Goal: Task Accomplishment & Management: Use online tool/utility

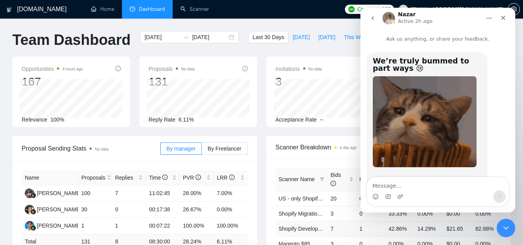
scroll to position [1, 0]
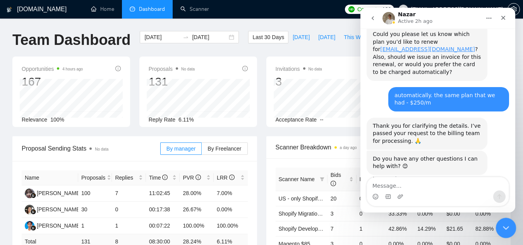
click at [506, 226] on icon "Close Intercom Messenger" at bounding box center [504, 226] width 5 height 3
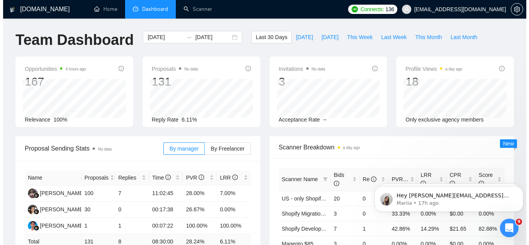
scroll to position [0, 0]
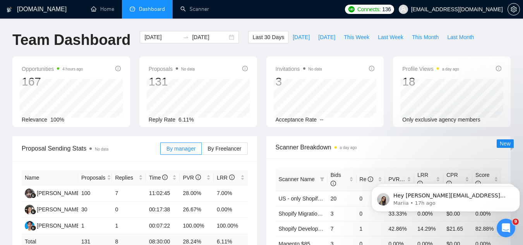
click at [475, 9] on span "[EMAIL_ADDRESS][DOMAIN_NAME]" at bounding box center [457, 9] width 92 height 0
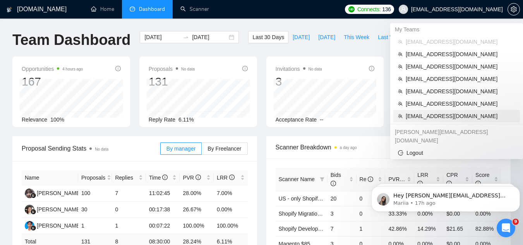
click at [440, 117] on span "[EMAIL_ADDRESS][DOMAIN_NAME]" at bounding box center [461, 116] width 110 height 9
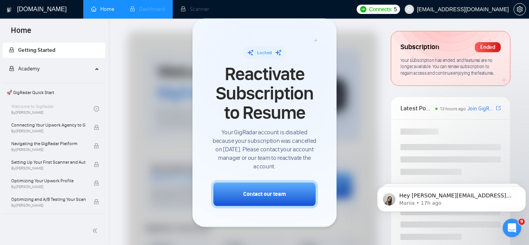
click at [153, 6] on li "Dashboard" at bounding box center [147, 9] width 51 height 19
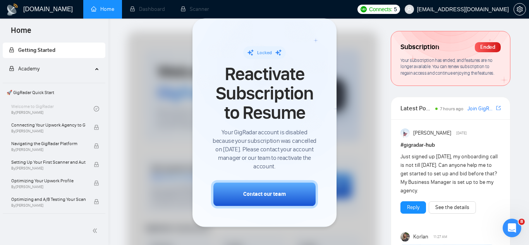
click at [472, 9] on span "[EMAIL_ADDRESS][DOMAIN_NAME]" at bounding box center [463, 9] width 92 height 0
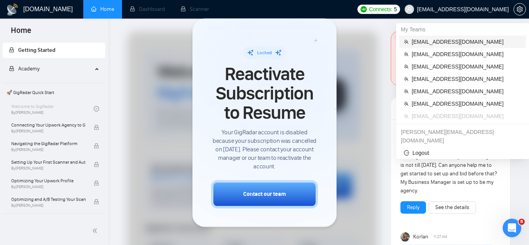
click at [447, 47] on li "[EMAIL_ADDRESS][DOMAIN_NAME]" at bounding box center [462, 42] width 127 height 12
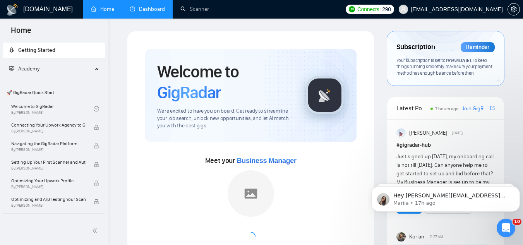
click at [162, 11] on link "Dashboard" at bounding box center [147, 9] width 35 height 7
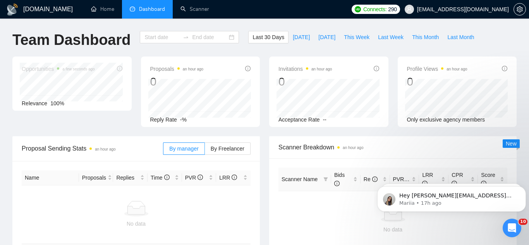
type input "[DATE]"
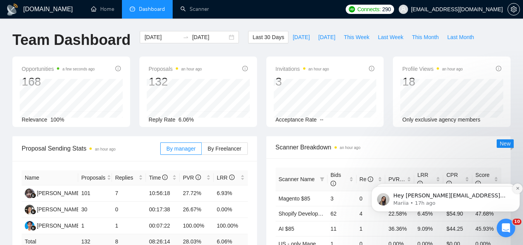
click at [519, 190] on icon "Dismiss notification" at bounding box center [518, 188] width 4 height 4
click at [515, 190] on button "Dismiss notification" at bounding box center [518, 189] width 10 height 10
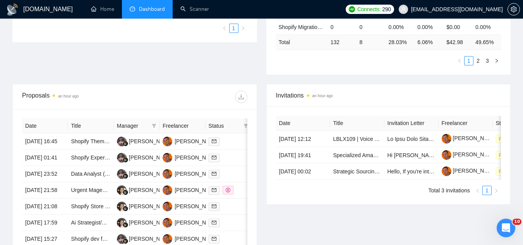
scroll to position [232, 0]
click at [101, 150] on td "Shopify Theme Customization: Add Filter with Popup to Collection Page" at bounding box center [91, 141] width 46 height 16
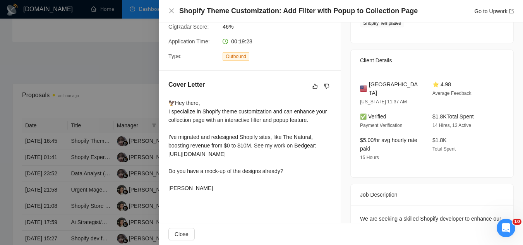
scroll to position [194, 0]
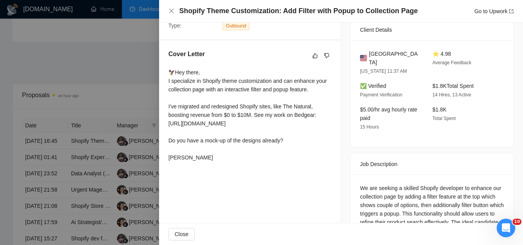
click at [137, 93] on div at bounding box center [261, 122] width 523 height 245
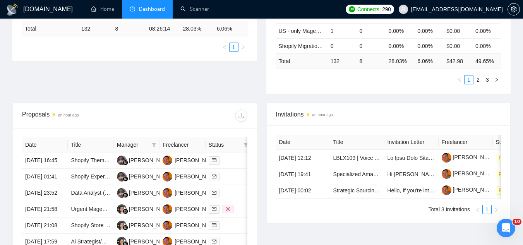
scroll to position [310, 0]
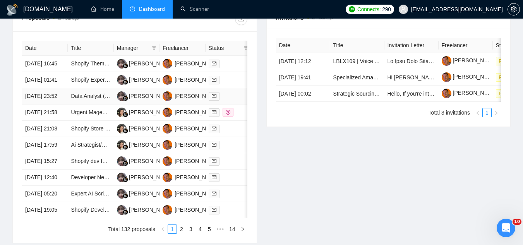
click at [90, 105] on td "Data Analyst (AI + Automation + Dashboard Reporting)" at bounding box center [91, 96] width 46 height 16
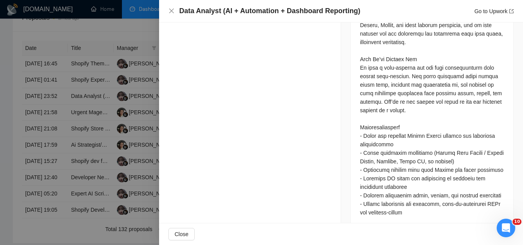
scroll to position [426, 0]
click at [76, 122] on div at bounding box center [261, 122] width 523 height 245
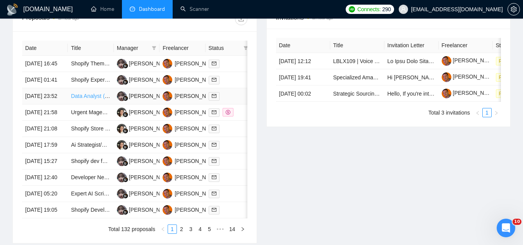
click at [78, 99] on link "Data Analyst (AI + Automation + Dashboard Reporting)" at bounding box center [137, 96] width 132 height 6
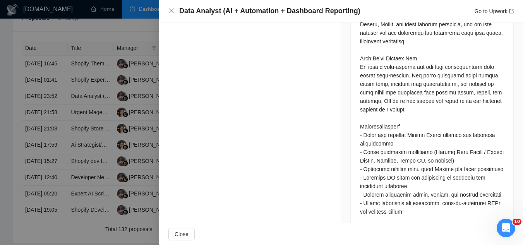
click at [127, 31] on div at bounding box center [261, 122] width 523 height 245
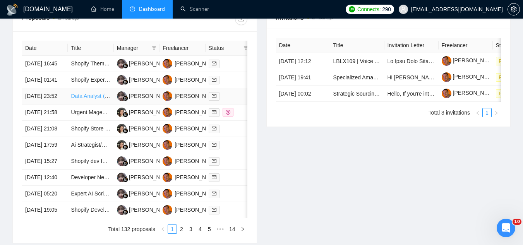
click at [76, 99] on link "Data Analyst (AI + Automation + Dashboard Reporting)" at bounding box center [137, 96] width 132 height 6
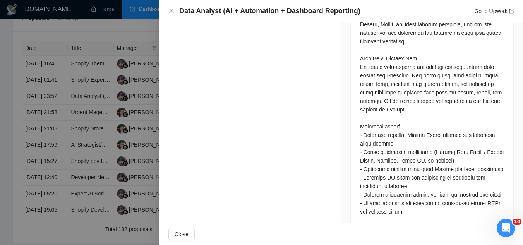
click at [145, 28] on div at bounding box center [261, 122] width 523 height 245
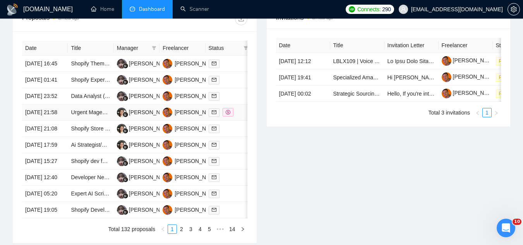
click at [89, 121] on td "Urgent Magento 2 Development" at bounding box center [91, 113] width 46 height 16
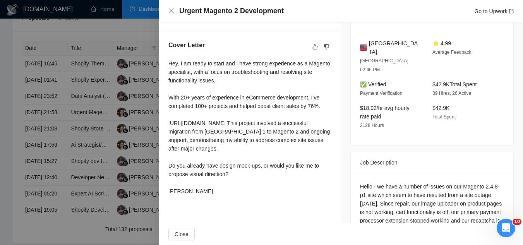
scroll to position [181, 0]
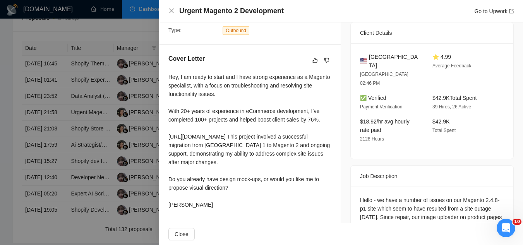
click at [122, 31] on div at bounding box center [261, 122] width 523 height 245
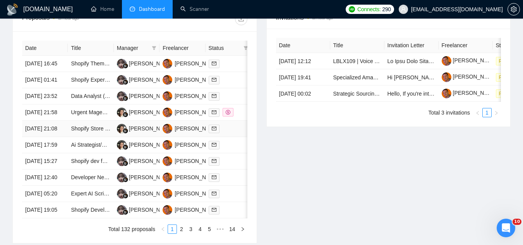
click at [87, 137] on td "Shopify Store Consultant, [GEOGRAPHIC_DATA] or Surrounding" at bounding box center [91, 129] width 46 height 16
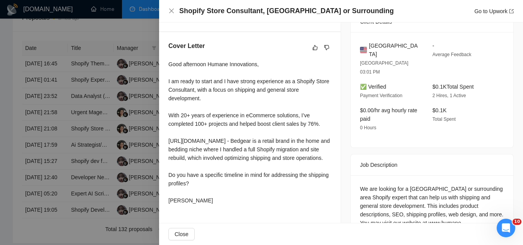
scroll to position [219, 0]
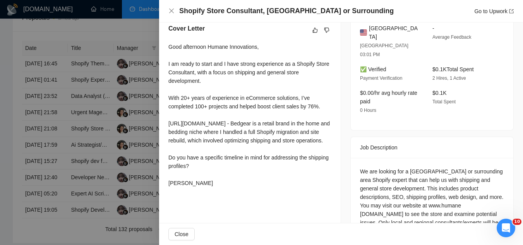
click at [96, 193] on div at bounding box center [261, 122] width 523 height 245
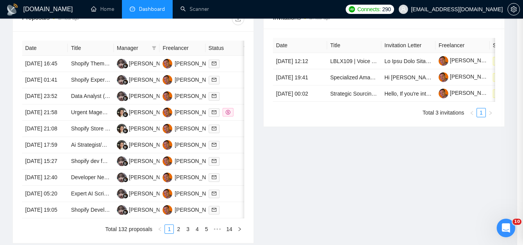
click at [96, 193] on div at bounding box center [261, 122] width 523 height 245
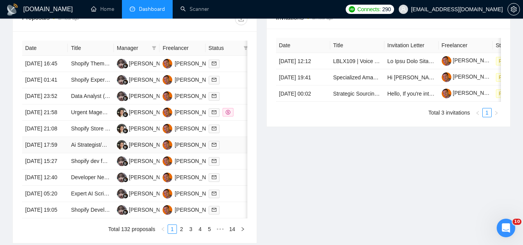
click at [96, 153] on td "Ai Strategist/Educator for Digital Marketing Agency" at bounding box center [91, 145] width 46 height 16
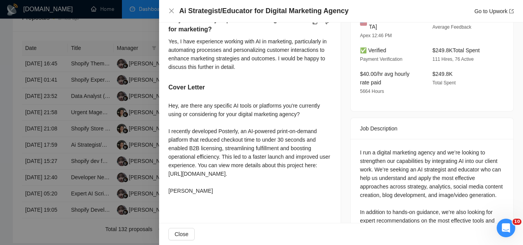
click at [130, 33] on div at bounding box center [261, 122] width 523 height 245
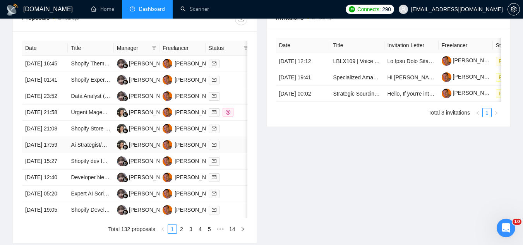
scroll to position [349, 0]
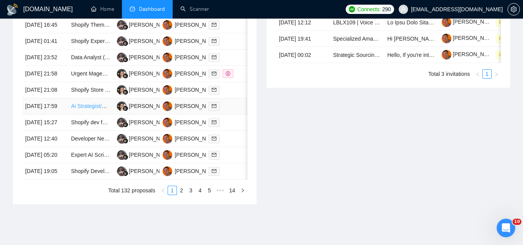
click at [76, 109] on link "Ai Strategist/Educator for Digital Marketing Agency" at bounding box center [132, 106] width 122 height 6
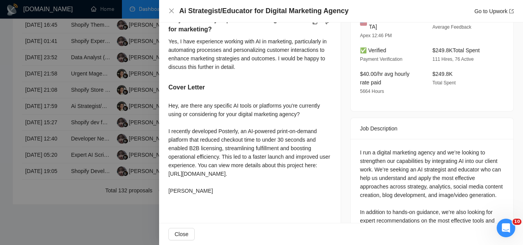
click at [136, 61] on div at bounding box center [261, 122] width 523 height 245
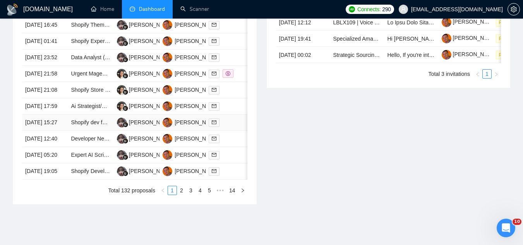
click at [81, 131] on td "Shopify dev for responsive build on Ascent (Joyfy)" at bounding box center [91, 123] width 46 height 16
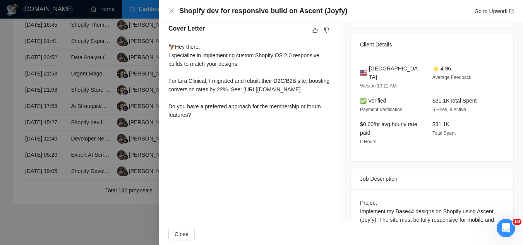
scroll to position [181, 0]
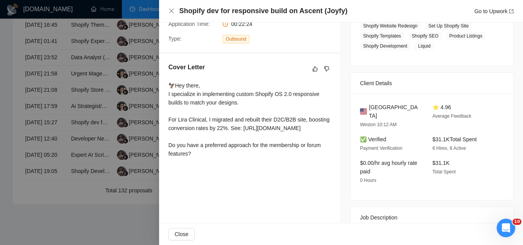
click at [144, 43] on div at bounding box center [261, 122] width 523 height 245
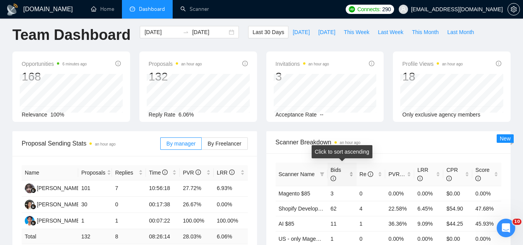
scroll to position [39, 0]
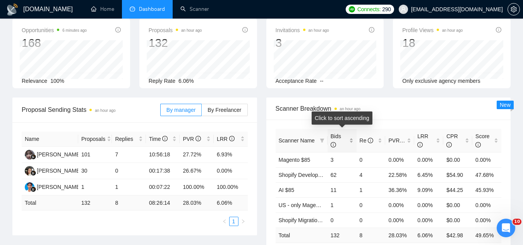
click at [354, 138] on div "Bids" at bounding box center [342, 140] width 23 height 17
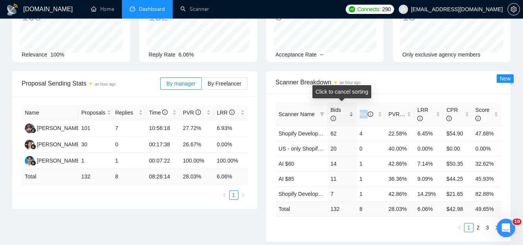
scroll to position [77, 0]
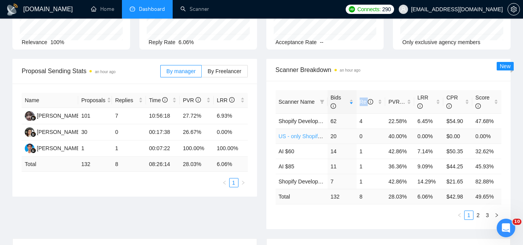
click at [304, 136] on link "US - only Shopify Development $60" at bounding box center [322, 136] width 86 height 6
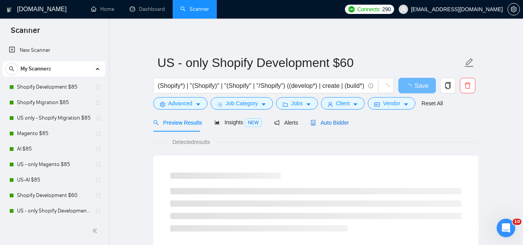
click at [322, 122] on span "Auto Bidder" at bounding box center [330, 123] width 38 height 6
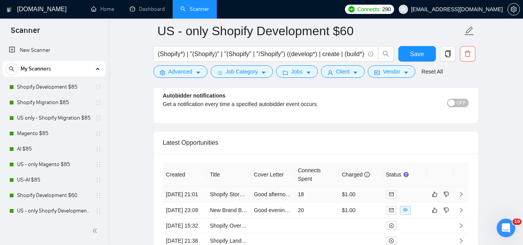
scroll to position [1937, 0]
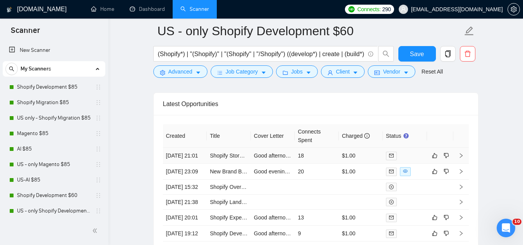
click at [259, 164] on td "Good afternoon Humane Innovations, I am ready to start and I have strong experi…" at bounding box center [273, 156] width 44 height 16
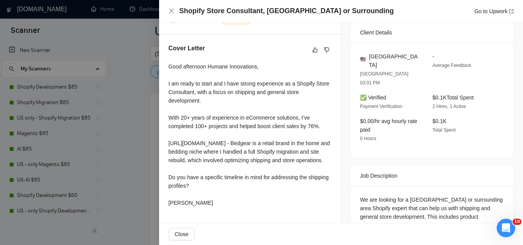
scroll to position [194, 0]
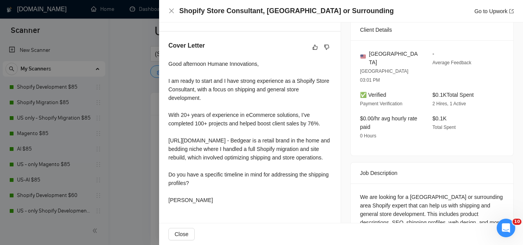
click at [138, 147] on div at bounding box center [261, 122] width 523 height 245
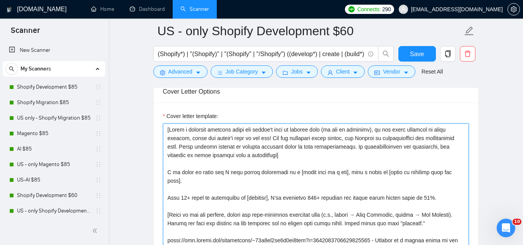
click at [460, 174] on textarea "Cover letter template:" at bounding box center [316, 211] width 306 height 174
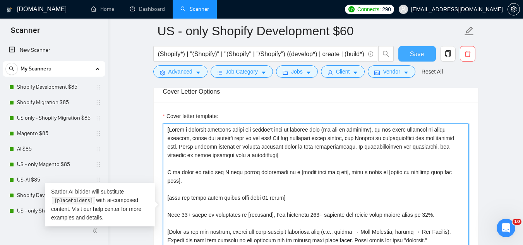
type textarea "[Lorem i dolorsit ametcons adipi eli seddoe't inci ut laboree dolo (ma ali en a…"
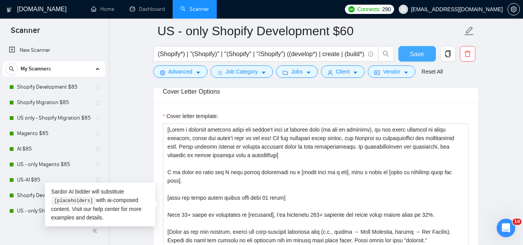
click at [423, 56] on span "Save" at bounding box center [417, 54] width 14 height 10
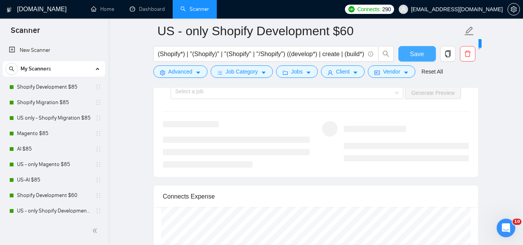
scroll to position [1433, 0]
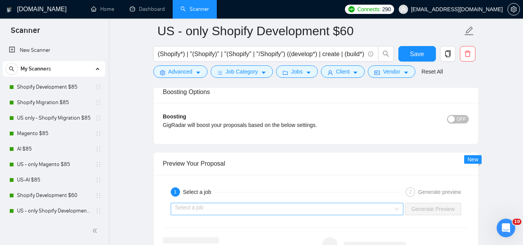
click at [225, 209] on input "search" at bounding box center [284, 209] width 218 height 12
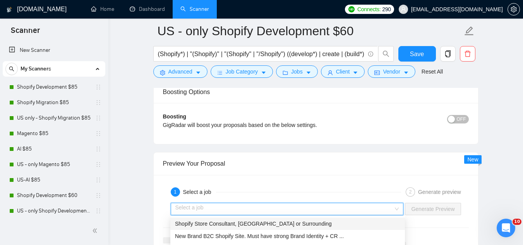
scroll to position [1550, 0]
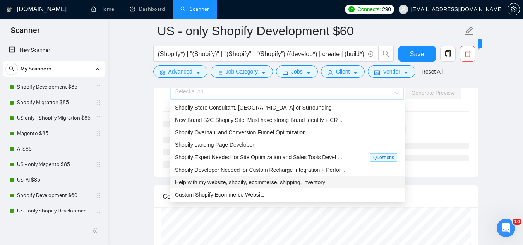
click at [233, 183] on span "Help with my website, shopify, ecommerse, shipping, inventory" at bounding box center [250, 182] width 150 height 6
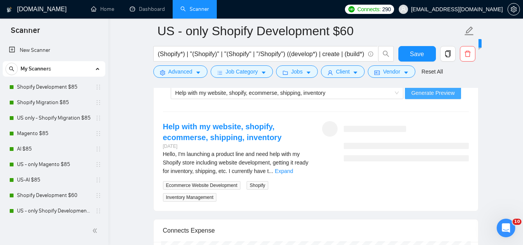
click at [420, 97] on button "Generate Preview" at bounding box center [433, 93] width 56 height 12
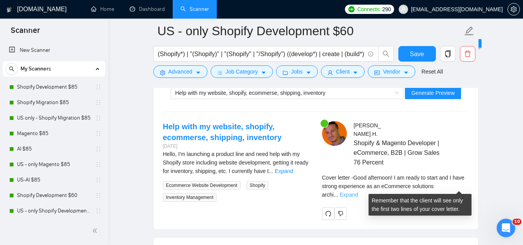
click at [358, 192] on link "Expand" at bounding box center [349, 195] width 18 height 6
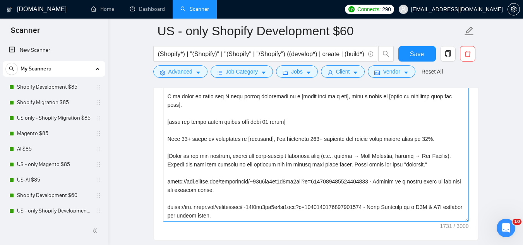
scroll to position [968, 0]
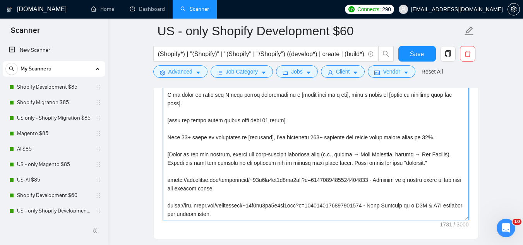
drag, startPoint x: 263, startPoint y: 111, endPoint x: 267, endPoint y: 108, distance: 5.0
click at [263, 111] on textarea "Cover letter template:" at bounding box center [316, 133] width 306 height 174
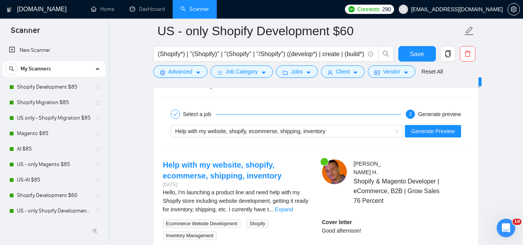
scroll to position [1511, 0]
click at [282, 135] on div "Help with my website, shopify, ecommerse, shipping, inventory" at bounding box center [283, 132] width 217 height 12
type textarea "[Lorem i dolorsit ametcons adipi eli seddoe't inci ut laboree dolo (ma ali en a…"
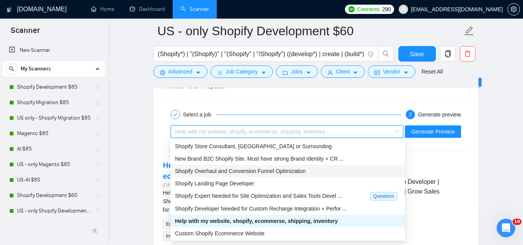
click at [274, 174] on span "Shopify Overhaul and Conversion Funnel Optimization" at bounding box center [240, 171] width 131 height 6
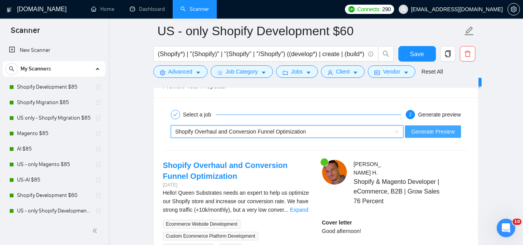
click at [425, 132] on span "Generate Preview" at bounding box center [432, 131] width 43 height 9
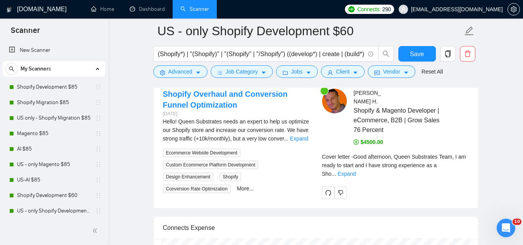
scroll to position [1588, 0]
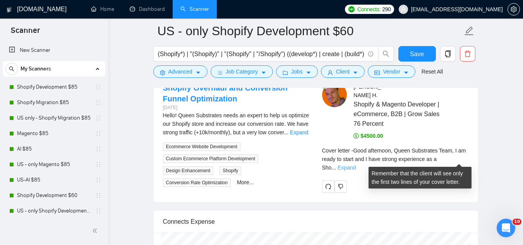
click at [356, 165] on link "Expand" at bounding box center [347, 168] width 18 height 6
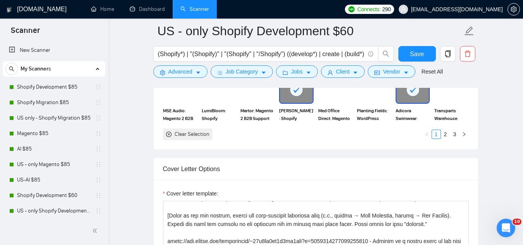
scroll to position [581, 0]
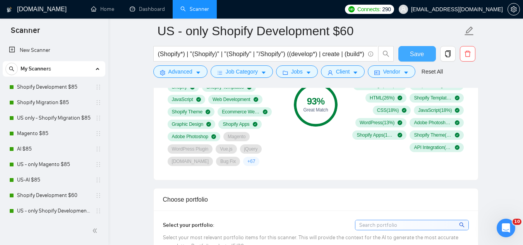
click at [411, 55] on span "Save" at bounding box center [417, 54] width 14 height 10
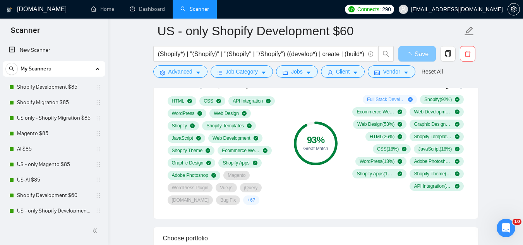
scroll to position [504, 0]
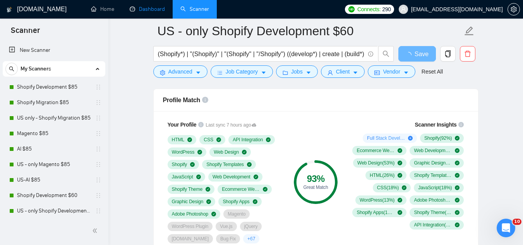
click at [158, 8] on link "Dashboard" at bounding box center [147, 9] width 35 height 7
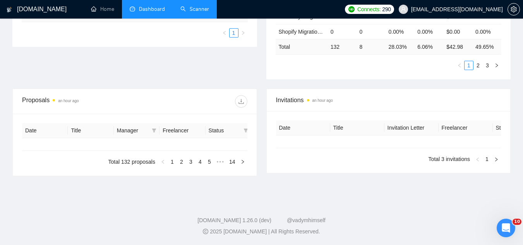
type input "[DATE]"
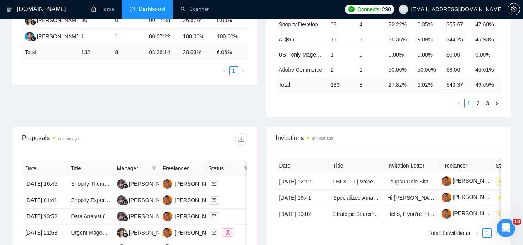
scroll to position [117, 0]
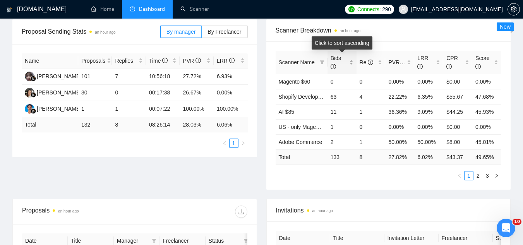
click at [351, 60] on div "Bids" at bounding box center [342, 62] width 23 height 17
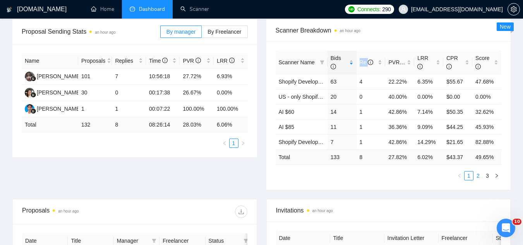
click at [480, 177] on link "2" at bounding box center [478, 176] width 9 height 9
click at [488, 174] on link "3" at bounding box center [487, 176] width 9 height 9
click at [469, 177] on link "1" at bounding box center [469, 176] width 9 height 9
click at [310, 83] on link "Shopify Development $60" at bounding box center [310, 82] width 62 height 6
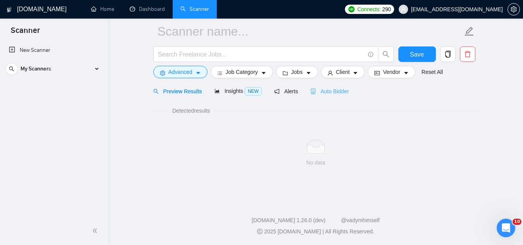
scroll to position [31, 0]
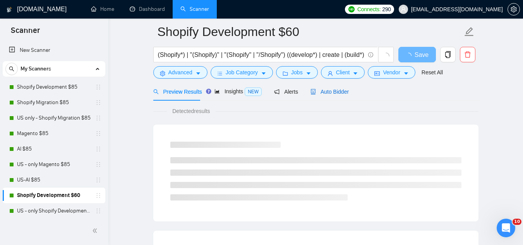
click at [335, 91] on span "Auto Bidder" at bounding box center [330, 92] width 38 height 6
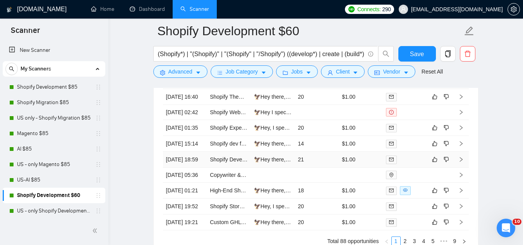
scroll to position [1968, 0]
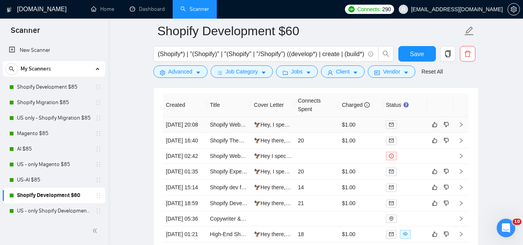
click at [260, 133] on td "🦅Hey, I specialize in building elegant, user-friendly Shopify websites for smal…" at bounding box center [273, 125] width 44 height 16
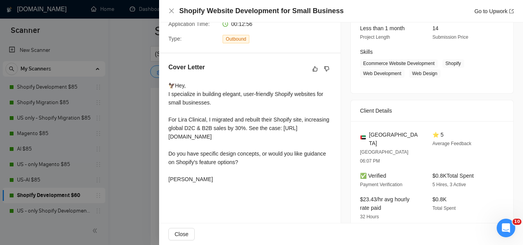
scroll to position [116, 0]
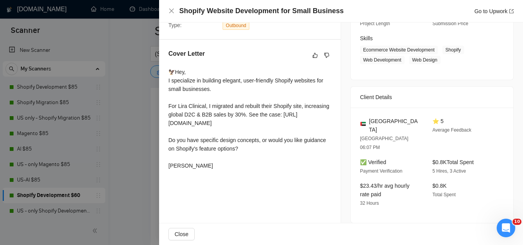
click at [151, 104] on div at bounding box center [261, 122] width 523 height 245
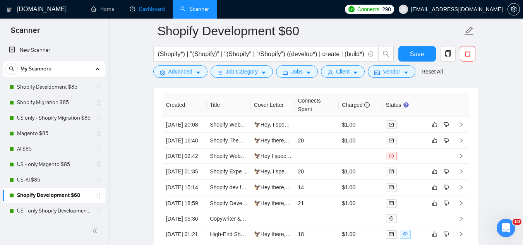
click at [148, 11] on link "Dashboard" at bounding box center [147, 9] width 35 height 7
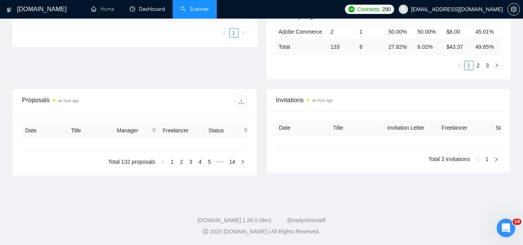
type input "[DATE]"
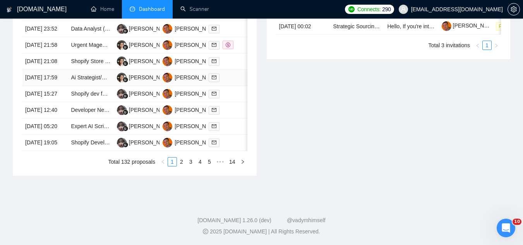
scroll to position [433, 0]
click at [97, 135] on td "Expert AI Scripting Specialist Needed" at bounding box center [91, 127] width 46 height 16
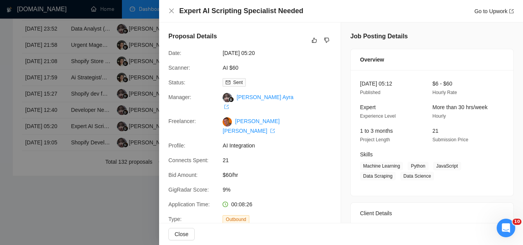
click at [79, 194] on div at bounding box center [261, 122] width 523 height 245
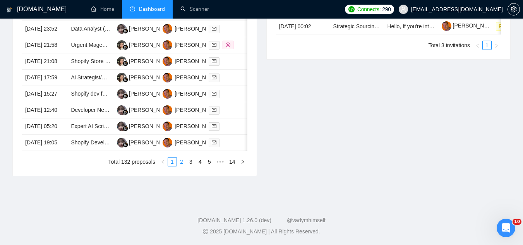
click at [180, 166] on link "2" at bounding box center [181, 162] width 9 height 9
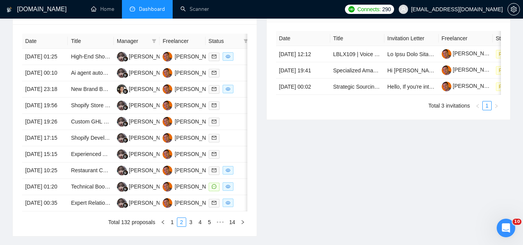
scroll to position [278, 0]
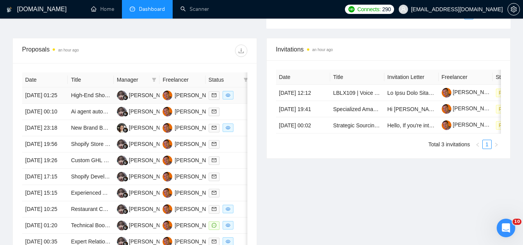
click at [99, 104] on td "High-End Shopify Store Development" at bounding box center [91, 96] width 46 height 16
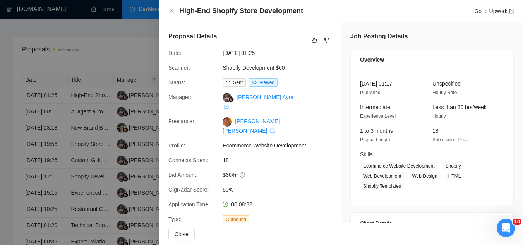
click at [96, 127] on div at bounding box center [261, 122] width 523 height 245
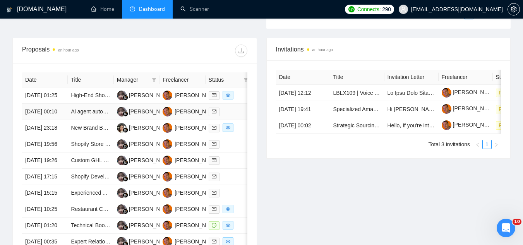
click at [95, 120] on td "Ai agent automation" at bounding box center [91, 112] width 46 height 16
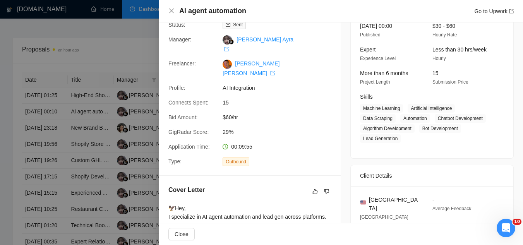
scroll to position [155, 0]
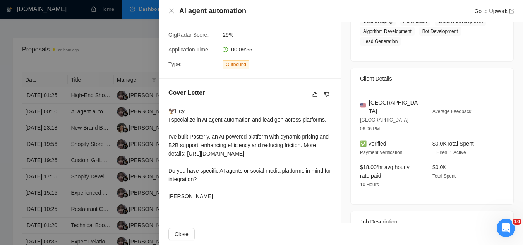
click at [96, 66] on div at bounding box center [261, 122] width 523 height 245
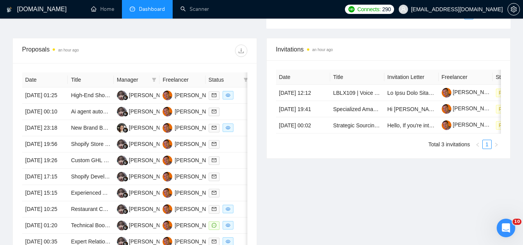
scroll to position [317, 0]
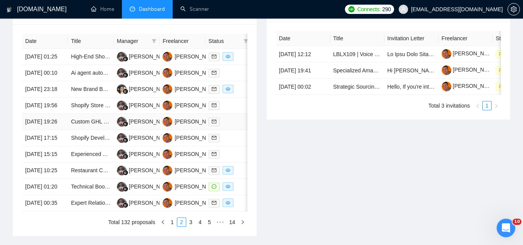
click at [87, 130] on td "Custom GHL Website with Shopify integration" at bounding box center [91, 122] width 46 height 16
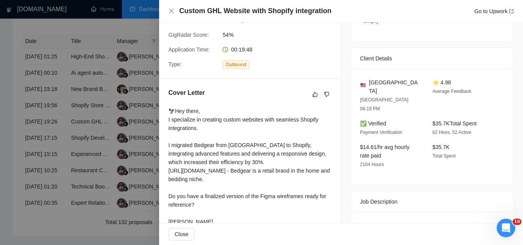
click at [114, 19] on div at bounding box center [261, 122] width 523 height 245
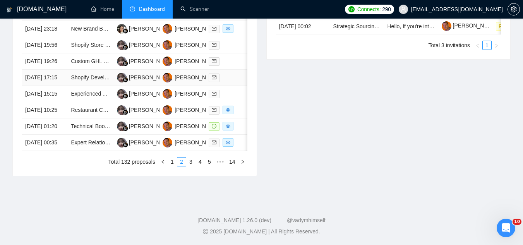
scroll to position [394, 0]
click at [88, 119] on td "Restaurant CRM & Customer Data Architect for Upsell" at bounding box center [91, 110] width 46 height 16
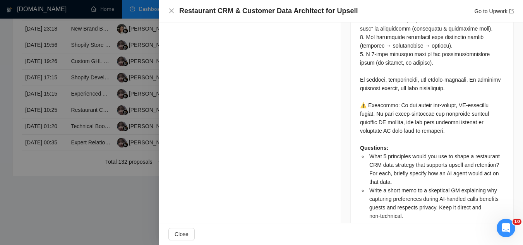
scroll to position [1013, 0]
click at [81, 225] on div at bounding box center [261, 122] width 523 height 245
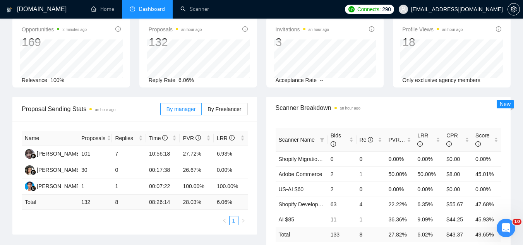
scroll to position [0, 0]
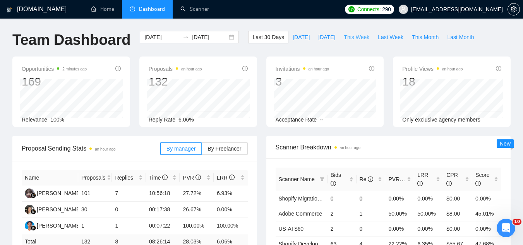
click at [352, 35] on span "This Week" at bounding box center [357, 37] width 26 height 9
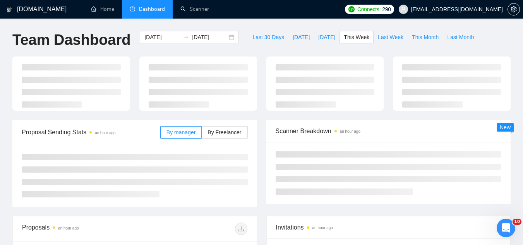
type input "[DATE]"
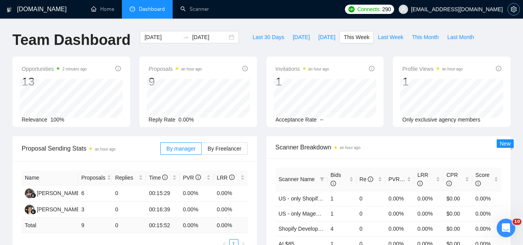
click at [512, 10] on icon "setting" at bounding box center [514, 9] width 6 height 6
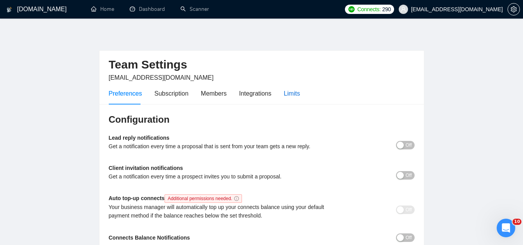
click at [293, 96] on div "Limits" at bounding box center [292, 94] width 16 height 10
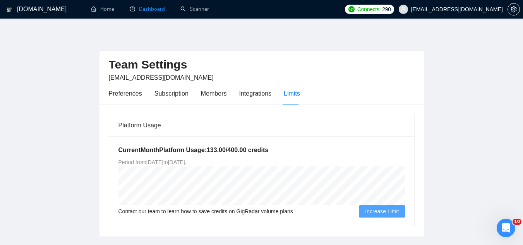
click at [155, 12] on link "Dashboard" at bounding box center [147, 9] width 35 height 7
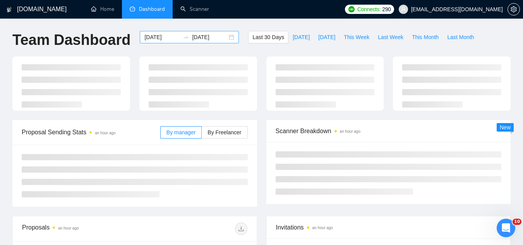
click at [159, 38] on input "[DATE]" at bounding box center [161, 37] width 35 height 9
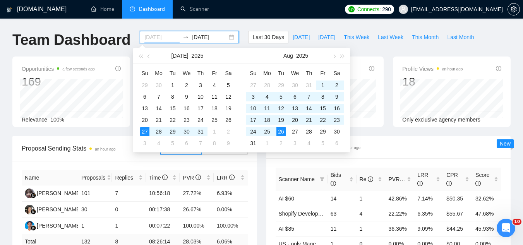
type input "[DATE]"
click at [311, 160] on div "Scanner Name Bids Re PVR LRR CPR Score AI $60 14 1 42.86% 7.14% $50.35 32.62% S…" at bounding box center [389, 232] width 245 height 148
